Goal: Information Seeking & Learning: Check status

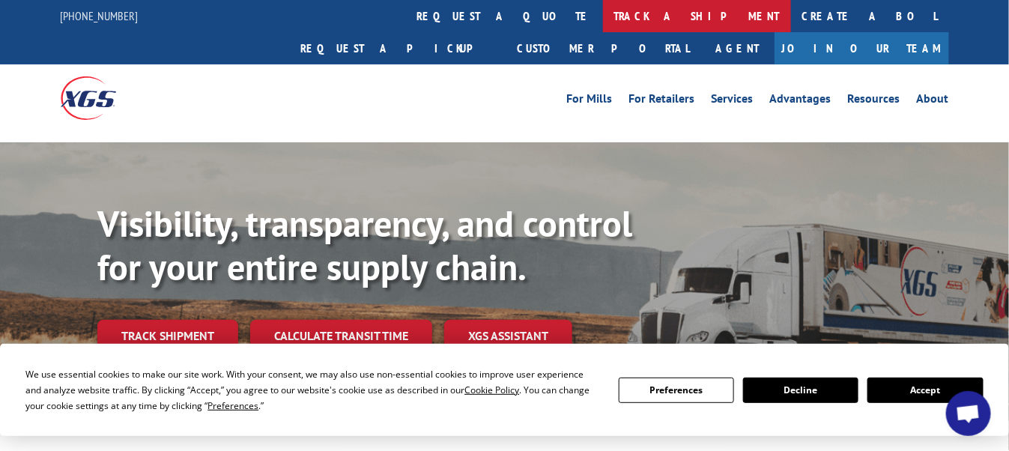
click at [603, 14] on link "track a shipment" at bounding box center [697, 16] width 188 height 32
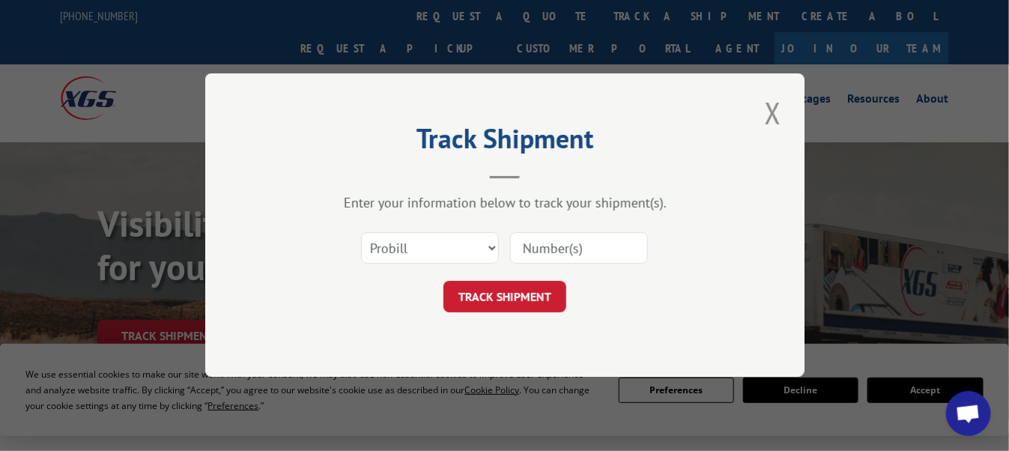
click at [577, 244] on input at bounding box center [579, 248] width 138 height 31
paste input "15983545"
type input "15983545"
click button "TRACK SHIPMENT" at bounding box center [504, 297] width 123 height 31
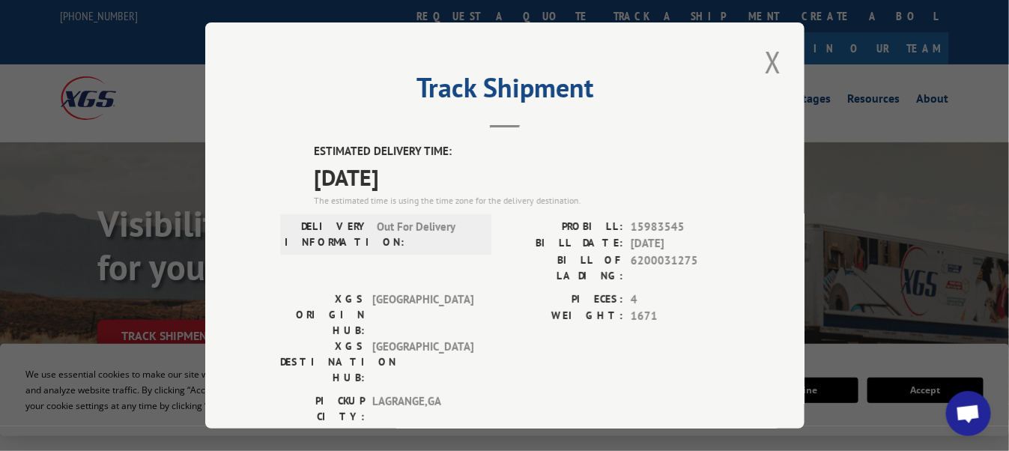
click at [766, 55] on button "Close modal" at bounding box center [772, 61] width 25 height 41
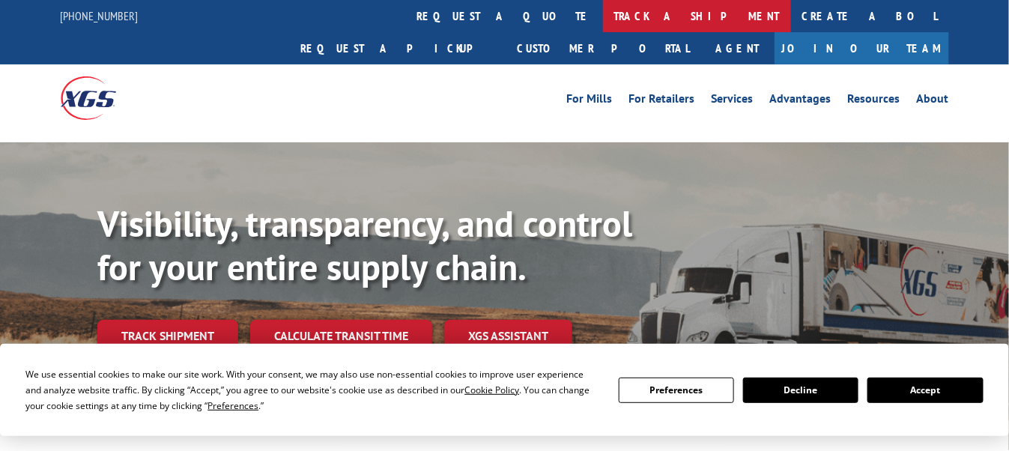
click at [603, 18] on link "track a shipment" at bounding box center [697, 16] width 188 height 32
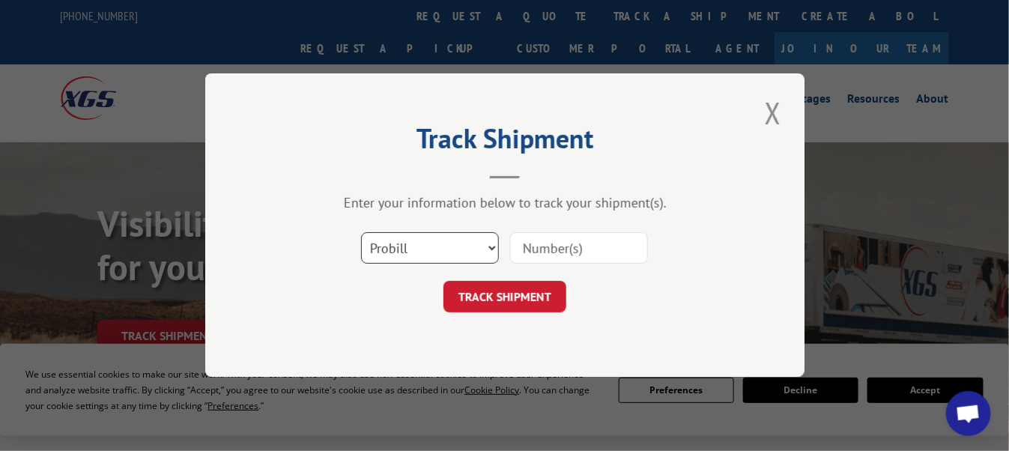
click at [438, 249] on select "Select category... Probill BOL PO" at bounding box center [430, 248] width 138 height 31
select select "bol"
click at [361, 233] on select "Select category... Probill BOL PO" at bounding box center [430, 248] width 138 height 31
click at [556, 245] on input at bounding box center [579, 248] width 138 height 31
type input "863023"
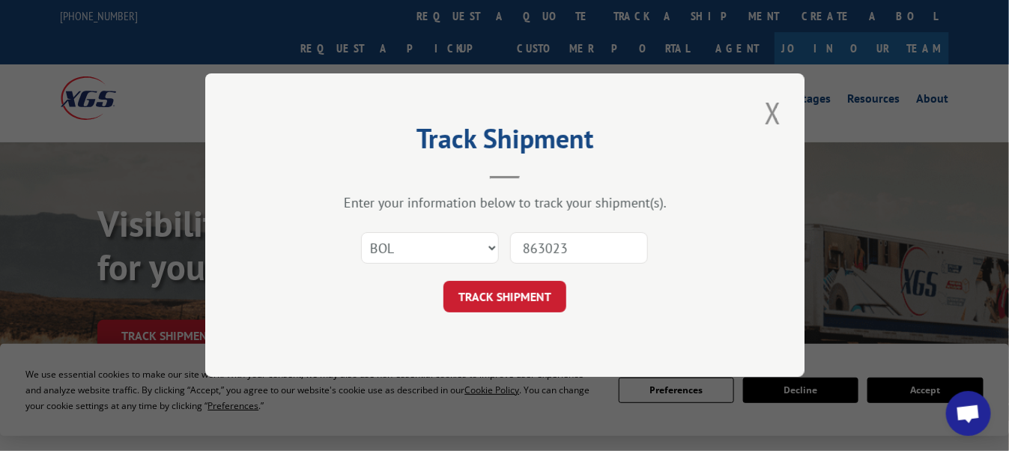
click button "TRACK SHIPMENT" at bounding box center [504, 297] width 123 height 31
